Goal: Task Accomplishment & Management: Use online tool/utility

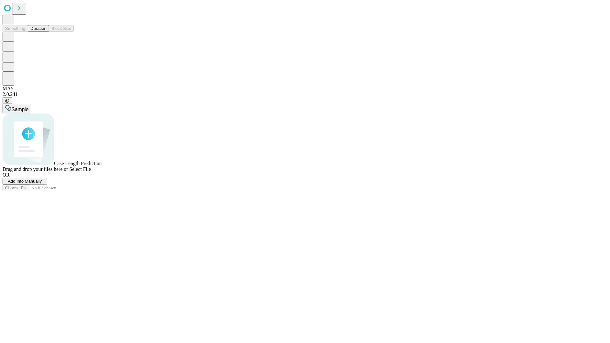
click at [46, 32] on button "Duration" at bounding box center [38, 28] width 21 height 7
click at [42, 184] on span "Add Info Manually" at bounding box center [25, 181] width 34 height 5
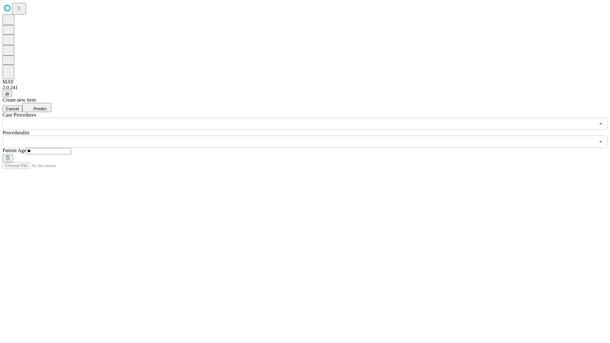
type input "**"
click at [309, 136] on input "text" at bounding box center [299, 142] width 592 height 12
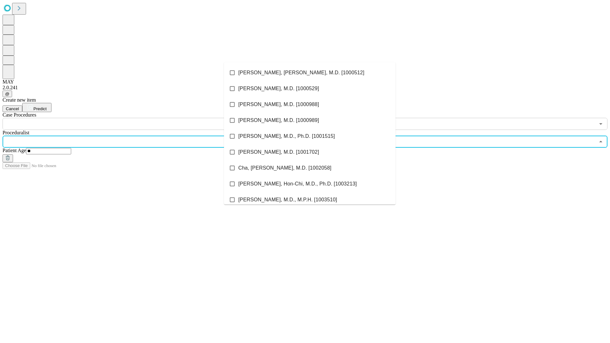
click at [310, 73] on li "[PERSON_NAME], [PERSON_NAME], M.D. [1000512]" at bounding box center [310, 73] width 172 height 16
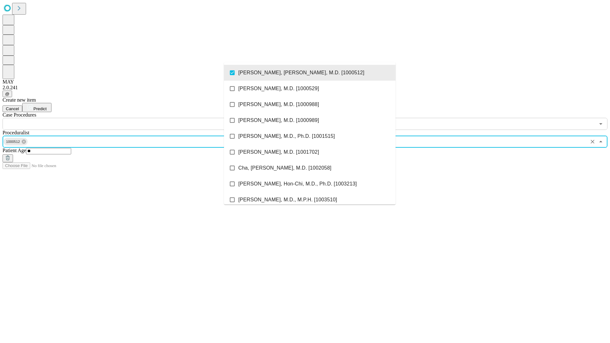
click at [133, 118] on input "text" at bounding box center [299, 124] width 592 height 12
